Goal: Task Accomplishment & Management: Complete application form

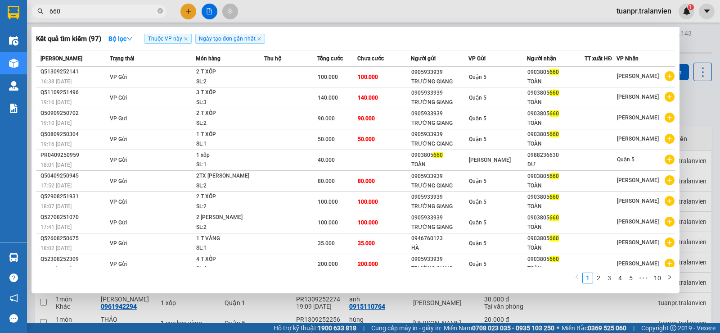
click at [125, 14] on input "660" at bounding box center [103, 11] width 106 height 10
type input "d"
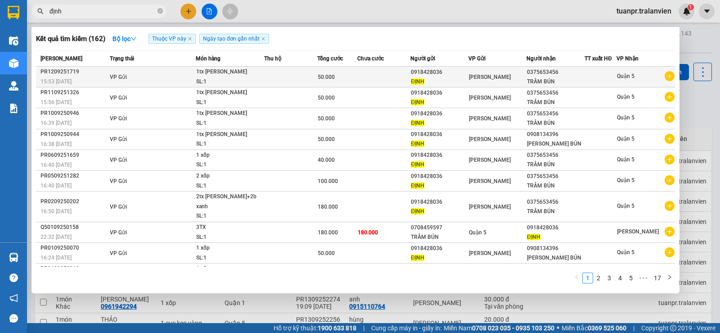
type input "định"
click at [518, 79] on div "[PERSON_NAME]" at bounding box center [497, 77] width 57 height 10
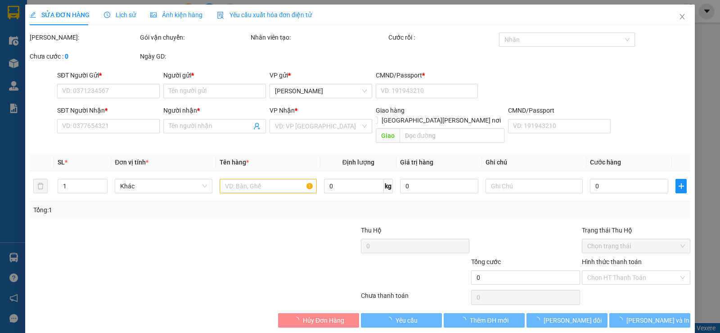
type input "0918428036"
type input "ĐỊNH"
type input "058174007219"
type input "0375653456"
type input "TRÂM BÚN"
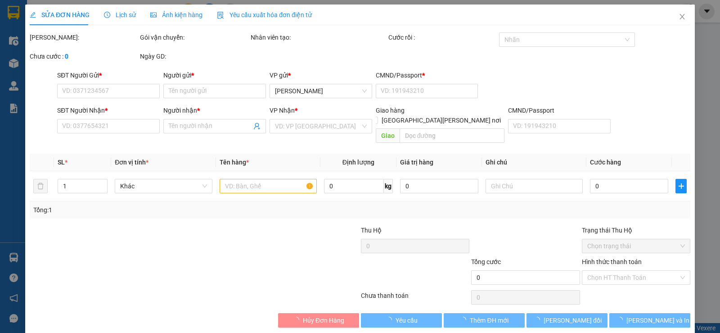
type input "50.000"
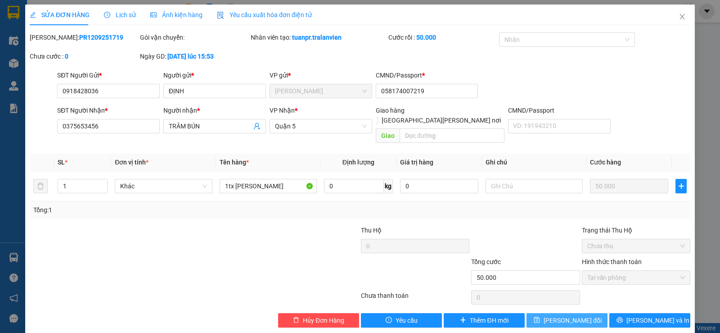
click at [559, 315] on span "[PERSON_NAME] đổi" at bounding box center [573, 320] width 58 height 10
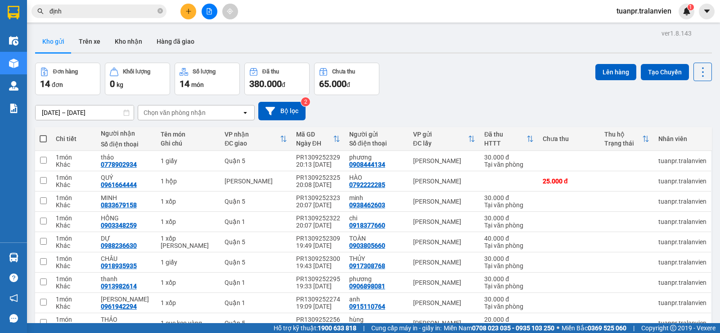
click at [88, 5] on span "định" at bounding box center [99, 12] width 135 height 14
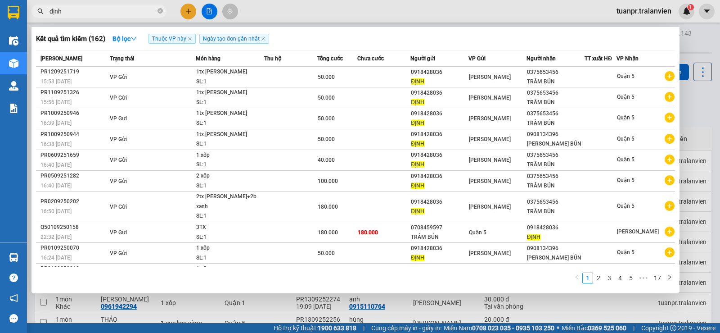
click at [89, 12] on input "định" at bounding box center [103, 11] width 106 height 10
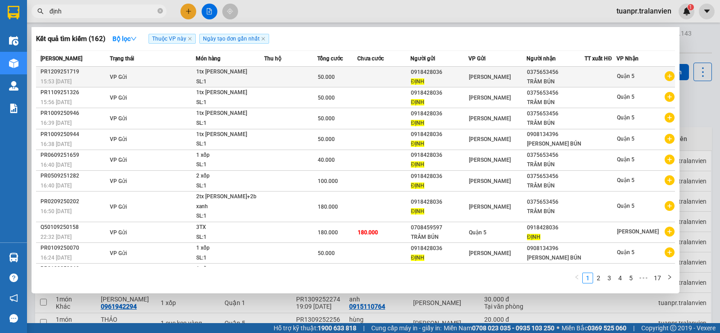
click at [527, 81] on div "TRÂM BÚN" at bounding box center [555, 81] width 57 height 9
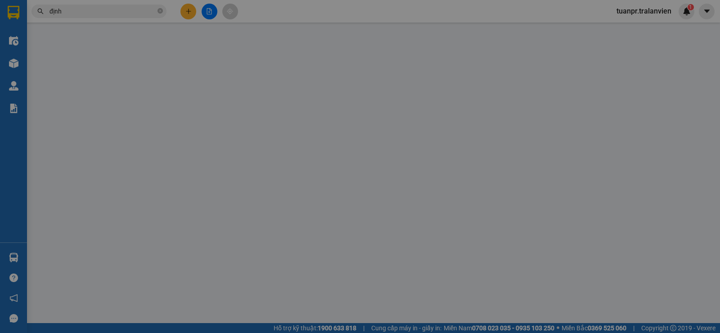
type input "0918428036"
type input "ĐỊNH"
type input "058174007219"
type input "0375653456"
type input "TRÂM BÚN"
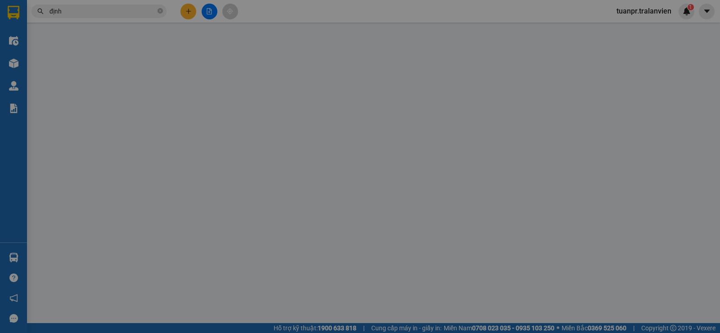
type input "50.000"
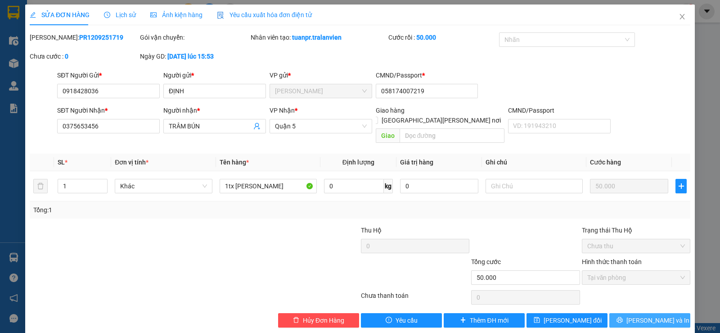
click at [623, 316] on icon "printer" at bounding box center [620, 319] width 6 height 6
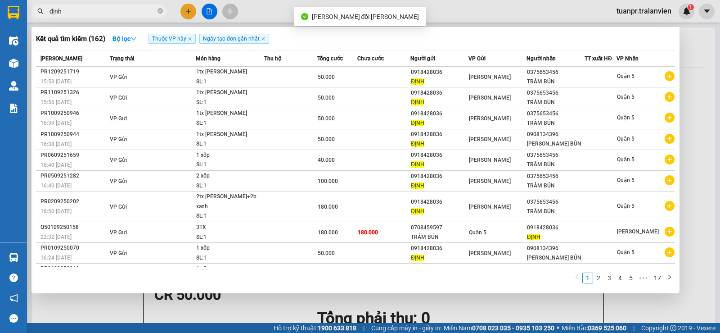
click at [107, 10] on input "định" at bounding box center [103, 11] width 106 height 10
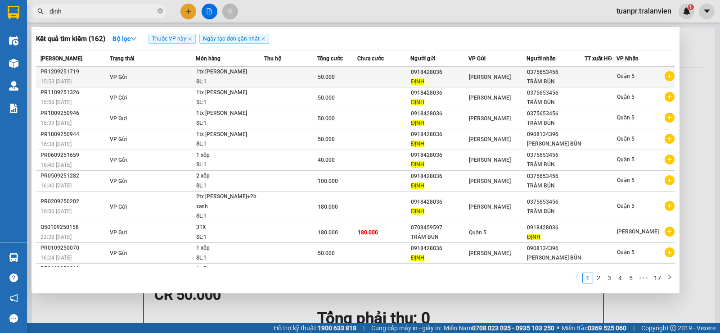
click at [489, 81] on div "[PERSON_NAME]" at bounding box center [497, 77] width 57 height 10
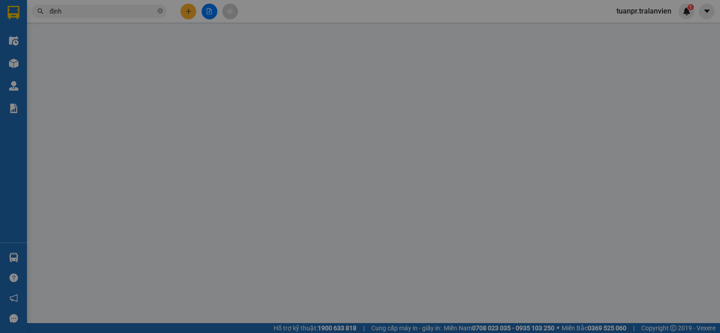
type input "0918428036"
type input "ĐỊNH"
type input "058174007219"
type input "0375653456"
type input "TRÂM BÚN"
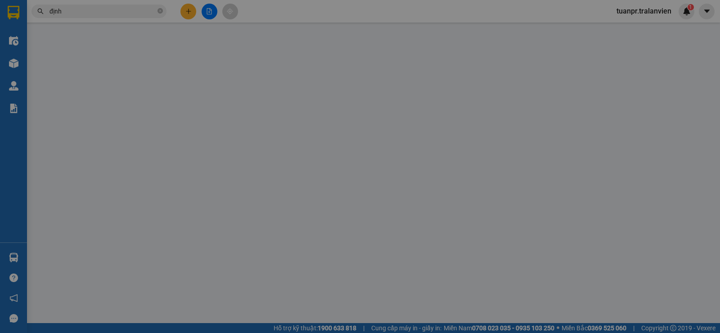
type input "50.000"
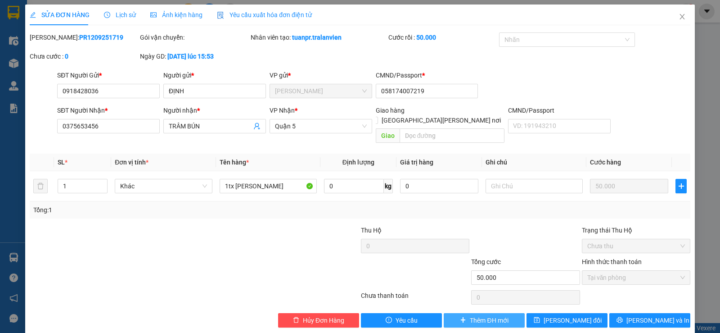
click at [472, 315] on span "Thêm ĐH mới" at bounding box center [489, 320] width 38 height 10
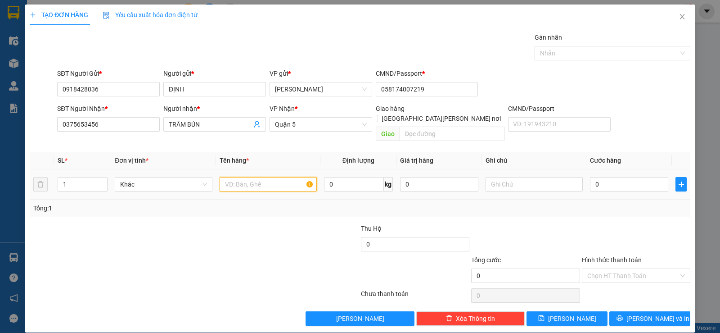
click at [257, 177] on input "text" at bounding box center [268, 184] width 97 height 14
type input "1 xốp"
type input "5"
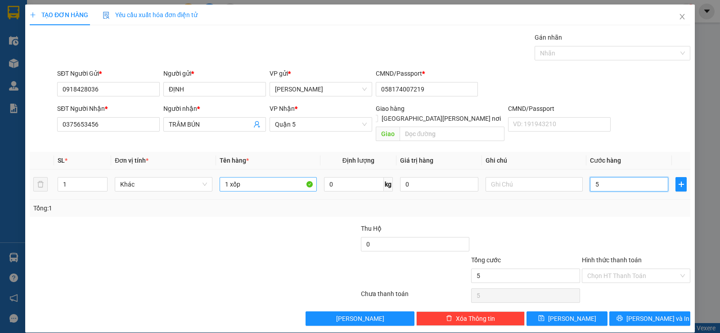
type input "50"
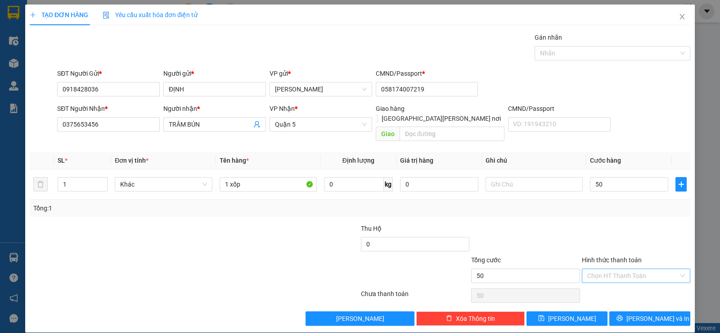
type input "50.000"
click at [628, 269] on input "Hình thức thanh toán" at bounding box center [632, 276] width 91 height 14
click at [628, 285] on div "Tại văn phòng" at bounding box center [630, 284] width 97 height 10
type input "0"
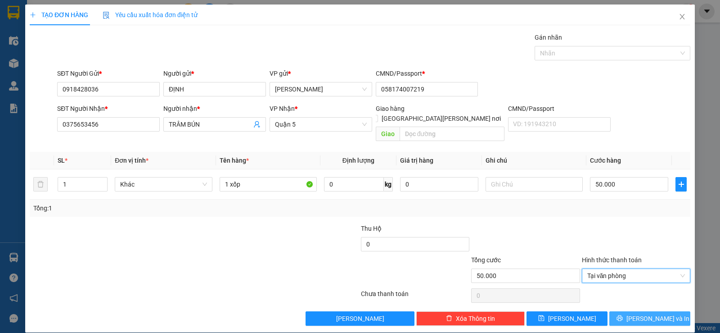
click at [641, 313] on span "[PERSON_NAME] và In" at bounding box center [658, 318] width 63 height 10
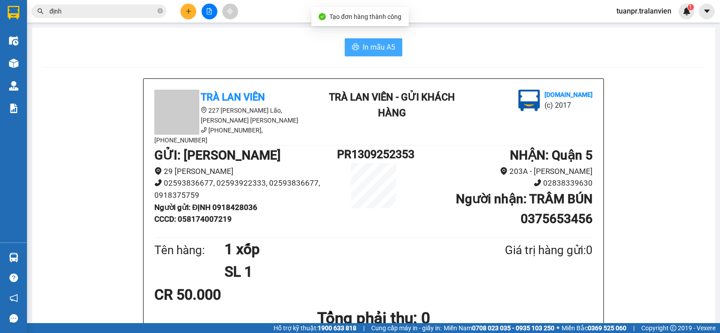
click at [363, 48] on span "In mẫu A5" at bounding box center [379, 46] width 32 height 11
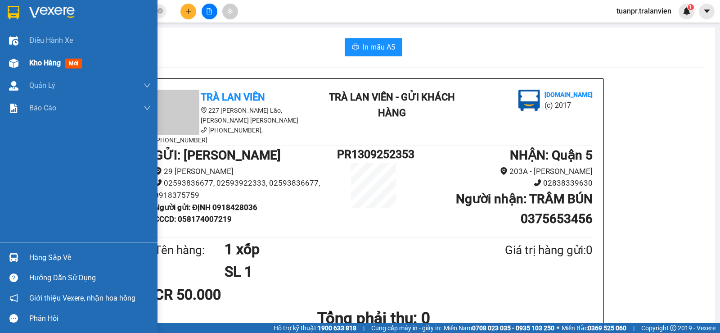
click at [52, 62] on span "Kho hàng" at bounding box center [45, 63] width 32 height 9
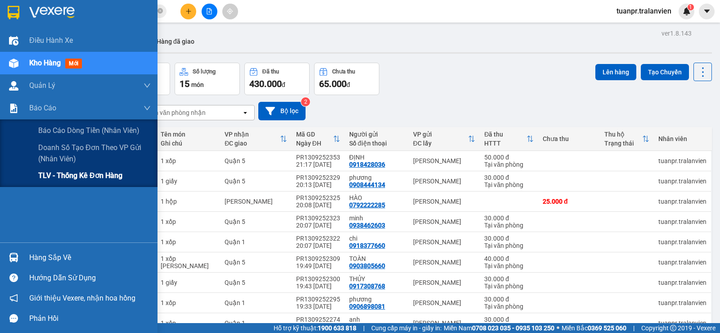
click at [51, 176] on span "TLV - Thống kê đơn hàng" at bounding box center [80, 175] width 84 height 11
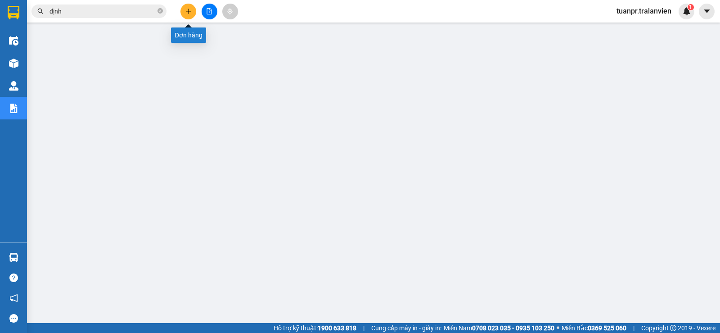
click at [192, 14] on button at bounding box center [189, 12] width 16 height 16
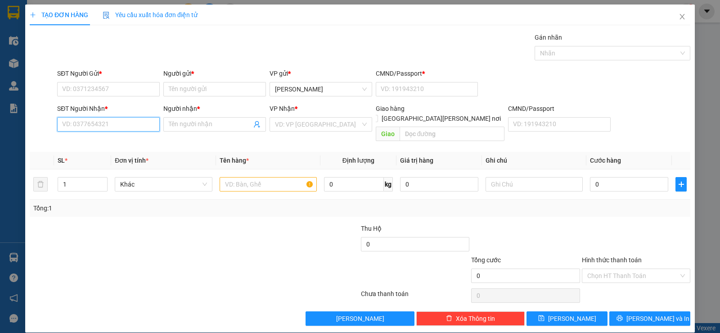
click at [105, 127] on input "SĐT Người Nhận *" at bounding box center [108, 124] width 103 height 14
click at [108, 127] on input "2999" at bounding box center [108, 124] width 103 height 14
type input "0792292999"
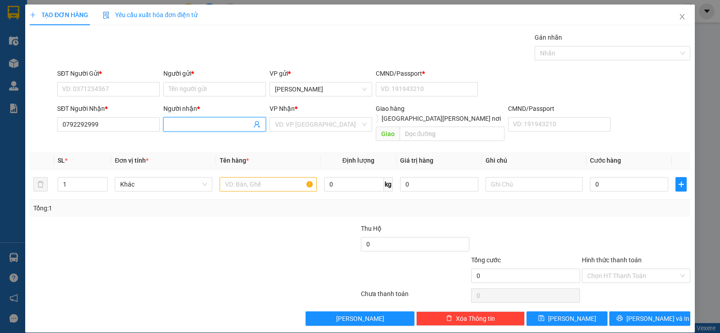
click at [201, 125] on input "Người nhận *" at bounding box center [210, 124] width 83 height 10
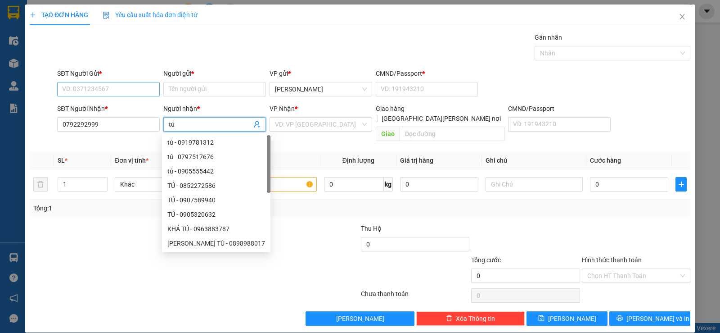
type input "tú"
click at [101, 89] on input "SĐT Người Gửi *" at bounding box center [108, 89] width 103 height 14
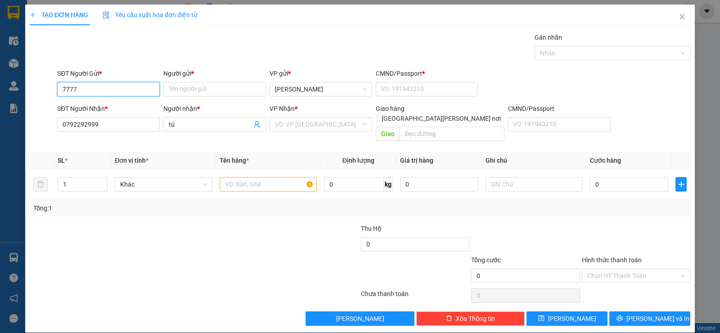
click at [114, 89] on input "7777" at bounding box center [108, 89] width 103 height 14
click at [118, 104] on div "0799297777 - [PERSON_NAME]" at bounding box center [107, 107] width 91 height 10
type input "0799297777"
type input "THỊNH"
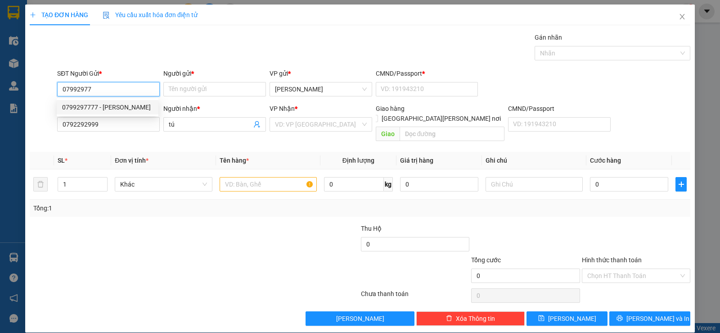
type input "058096006325"
type input "0799297777"
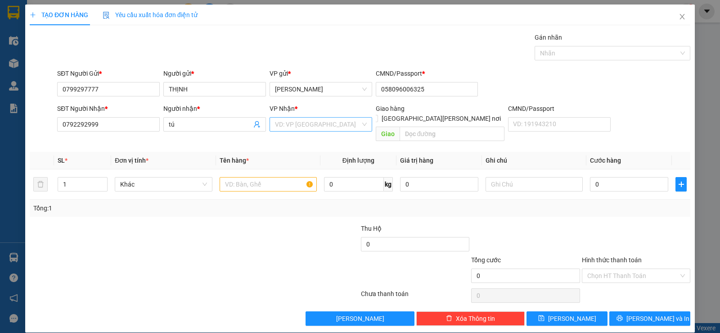
click at [308, 119] on input "search" at bounding box center [318, 124] width 86 height 14
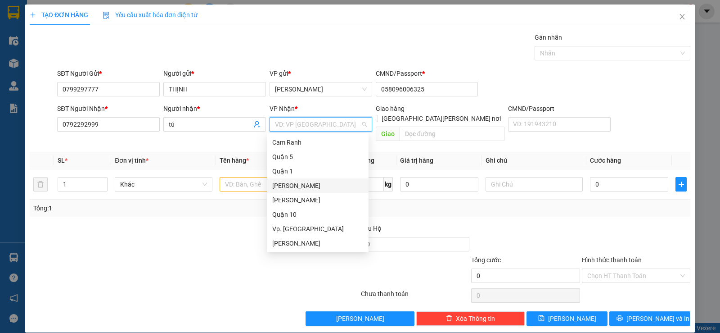
click at [291, 186] on div "[PERSON_NAME]" at bounding box center [317, 186] width 91 height 10
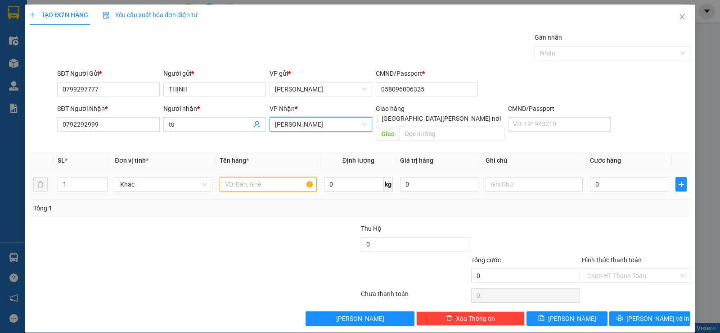
click at [251, 177] on input "text" at bounding box center [268, 184] width 97 height 14
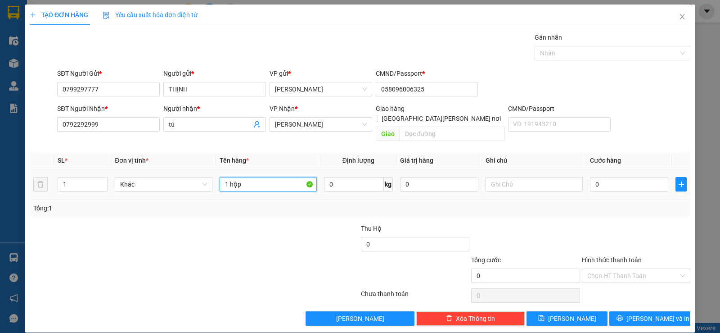
type input "1 hộp"
type input "2"
type input "25"
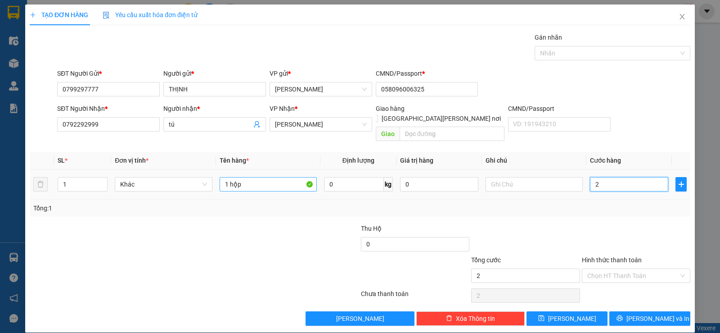
type input "25"
click at [606, 177] on input "25" at bounding box center [629, 184] width 78 height 14
type input "2"
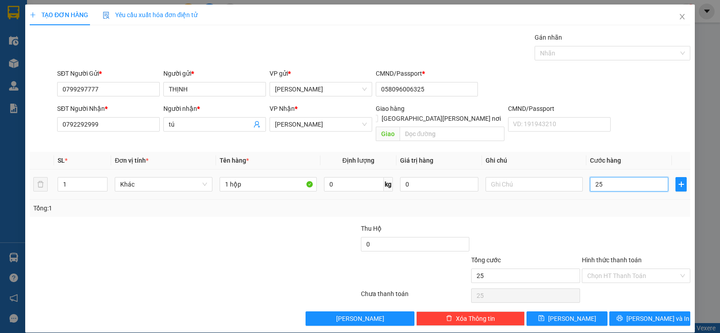
type input "2"
type input "20"
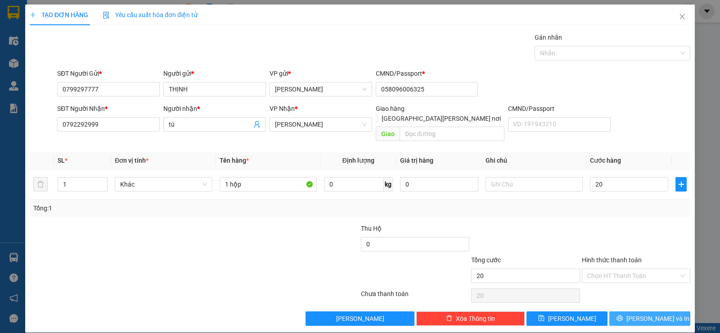
type input "20.000"
click at [660, 313] on span "[PERSON_NAME] và In" at bounding box center [658, 318] width 63 height 10
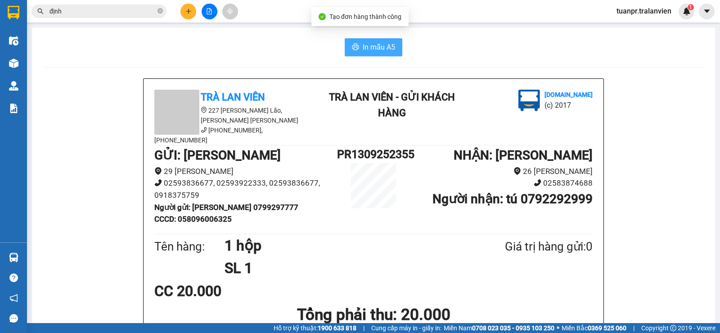
click at [386, 45] on span "In mẫu A5" at bounding box center [379, 46] width 32 height 11
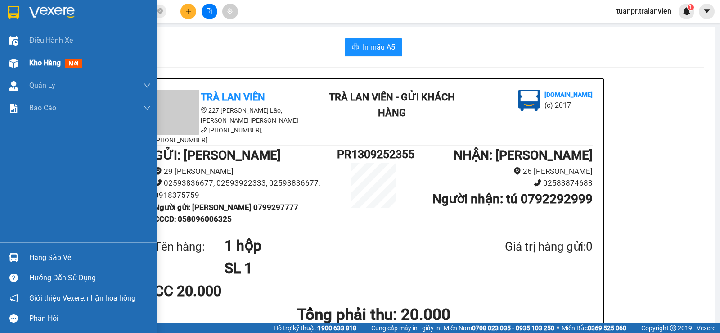
click at [50, 64] on span "Kho hàng" at bounding box center [45, 63] width 32 height 9
